Goal: Go to known website: Access a specific website the user already knows

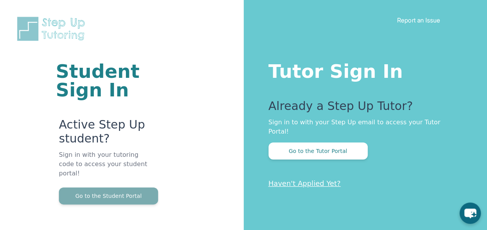
click at [125, 189] on button "Go to the Student Portal" at bounding box center [108, 196] width 99 height 17
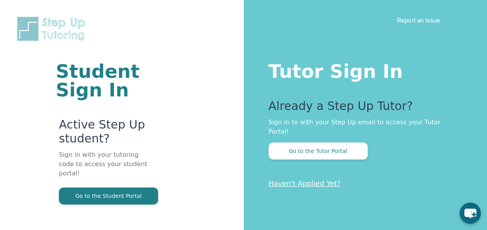
scroll to position [46, 0]
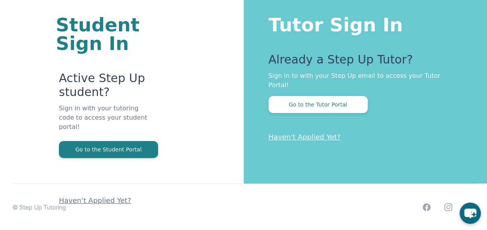
click at [183, 119] on div "Student Sign In Active Step Up student? Sign in with your tutoring code to acce…" at bounding box center [122, 80] width 182 height 253
